Goal: Information Seeking & Learning: Learn about a topic

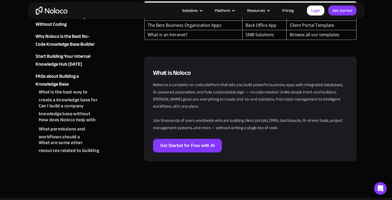
scroll to position [1489, 0]
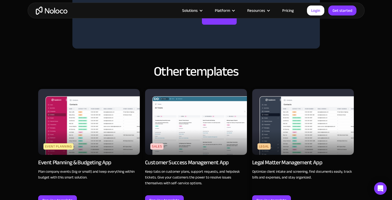
scroll to position [435, 0]
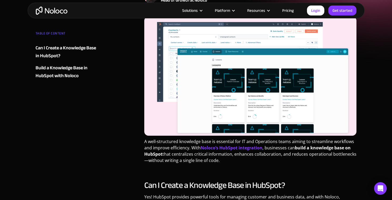
scroll to position [72, 0]
